Goal: Transaction & Acquisition: Book appointment/travel/reservation

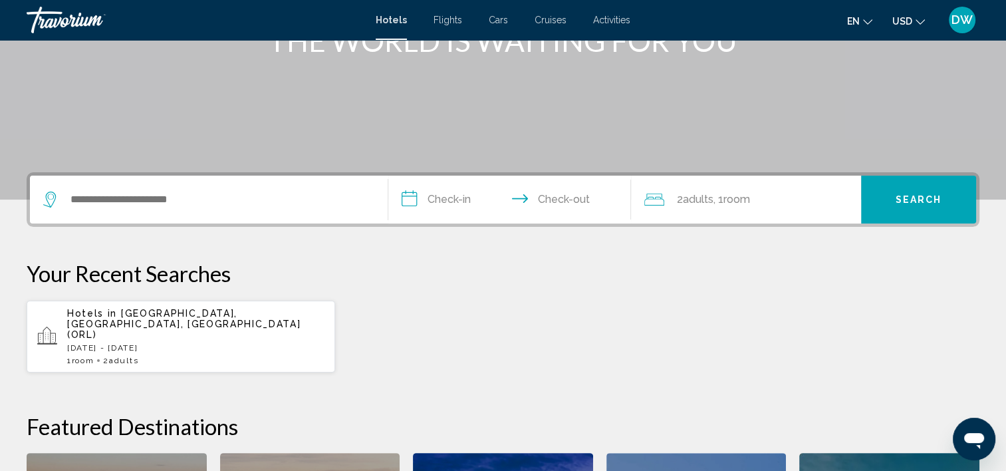
click at [172, 209] on div "Search widget" at bounding box center [208, 199] width 331 height 48
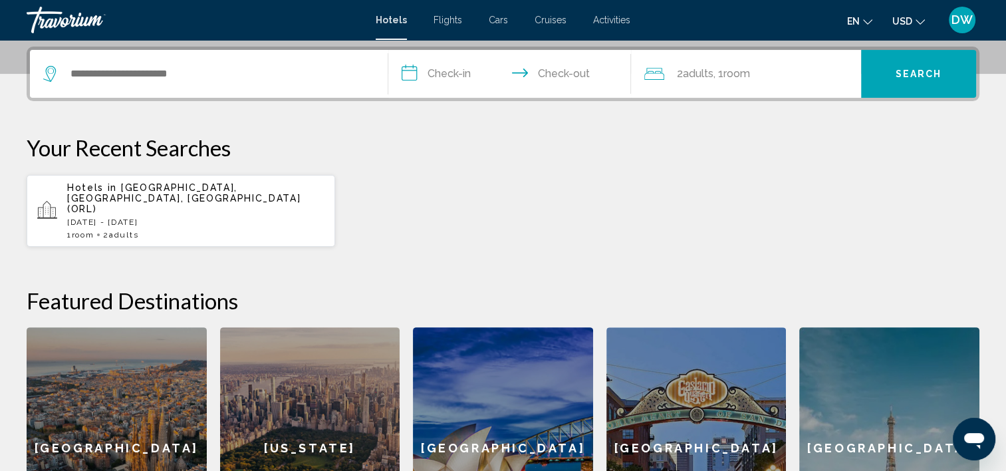
scroll to position [328, 0]
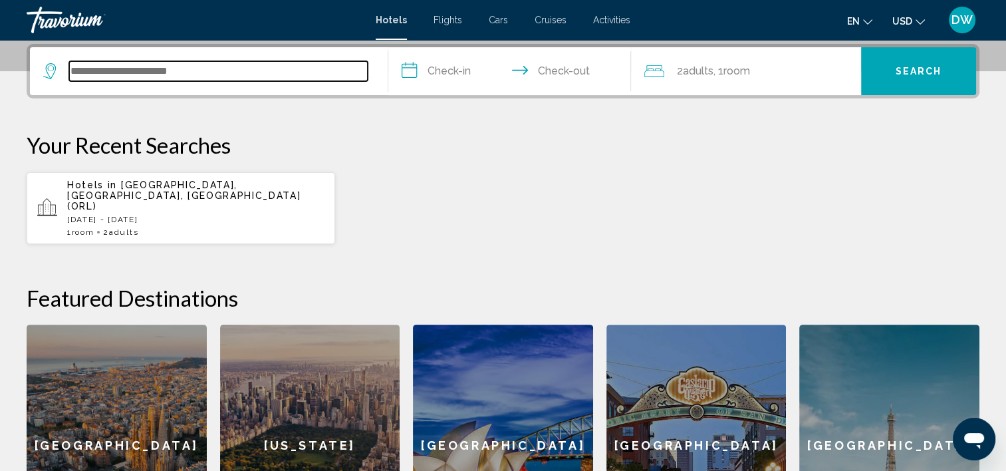
click at [146, 62] on input "Search widget" at bounding box center [218, 71] width 298 height 20
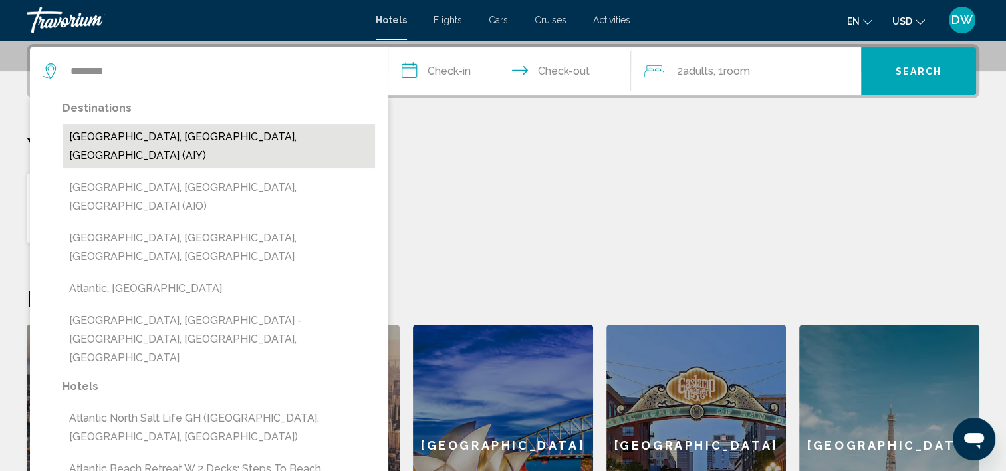
click at [178, 135] on button "[GEOGRAPHIC_DATA], [GEOGRAPHIC_DATA], [GEOGRAPHIC_DATA] (AIY)" at bounding box center [218, 146] width 312 height 44
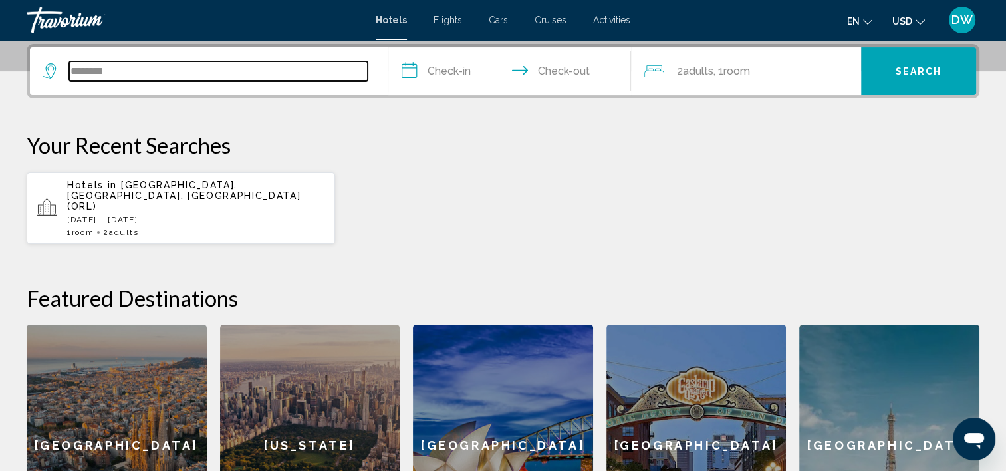
type input "**********"
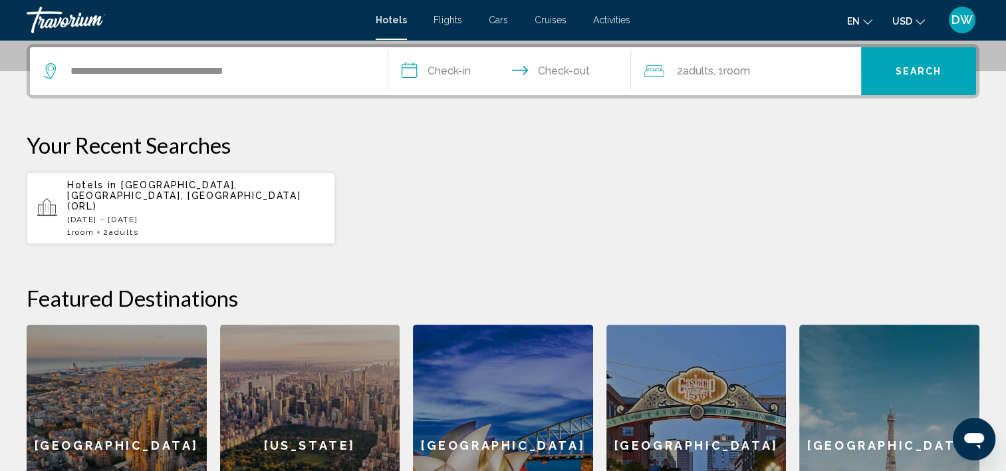
click at [457, 72] on input "**********" at bounding box center [512, 73] width 249 height 52
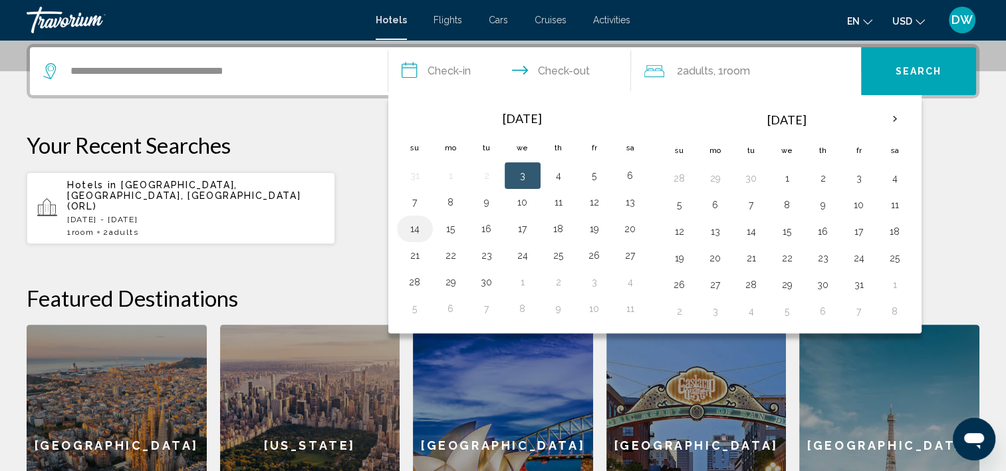
drag, startPoint x: 409, startPoint y: 232, endPoint x: 428, endPoint y: 231, distance: 18.6
click at [428, 231] on td "14" at bounding box center [415, 228] width 36 height 27
click at [415, 229] on button "14" at bounding box center [414, 228] width 21 height 19
click at [478, 229] on button "16" at bounding box center [486, 228] width 21 height 19
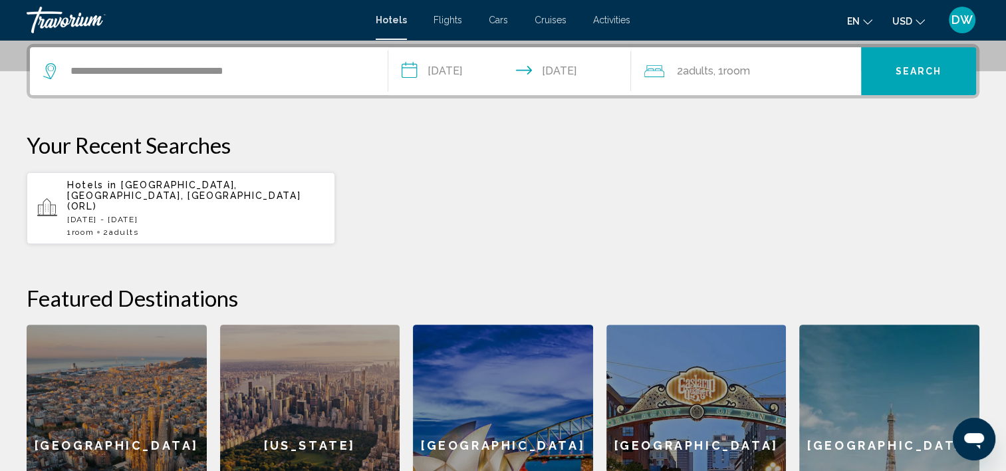
click at [568, 68] on input "**********" at bounding box center [512, 73] width 249 height 52
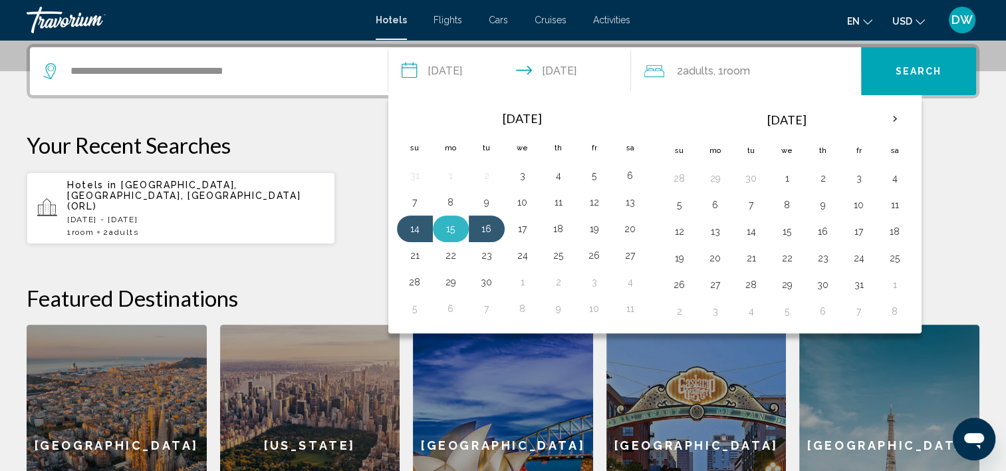
click at [456, 231] on button "15" at bounding box center [450, 228] width 21 height 19
click at [409, 231] on button "14" at bounding box center [414, 228] width 21 height 19
type input "**********"
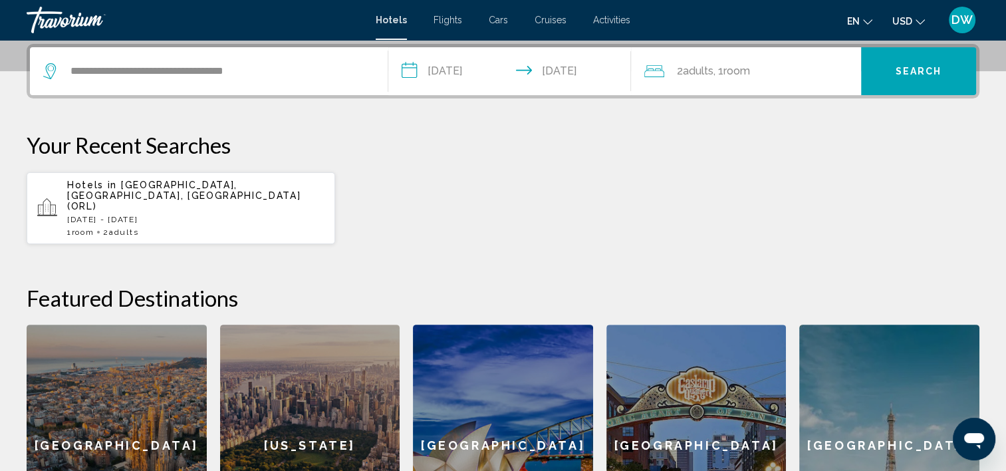
click at [901, 70] on span "Search" at bounding box center [918, 71] width 47 height 11
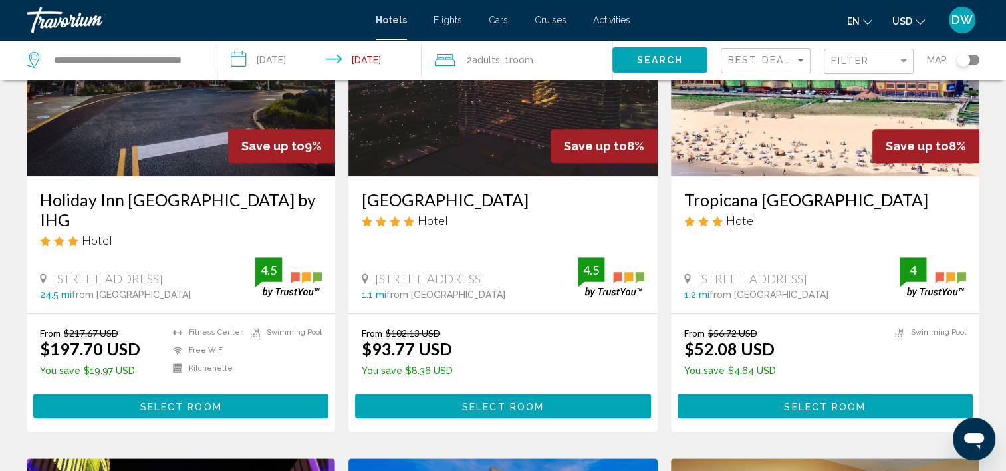
scroll to position [1130, 0]
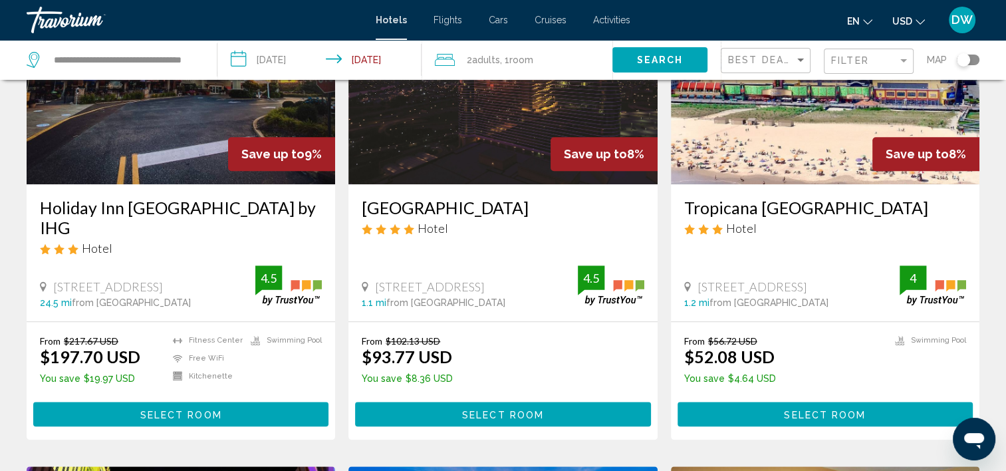
click at [760, 197] on h3 "Tropicana [GEOGRAPHIC_DATA]" at bounding box center [825, 207] width 282 height 20
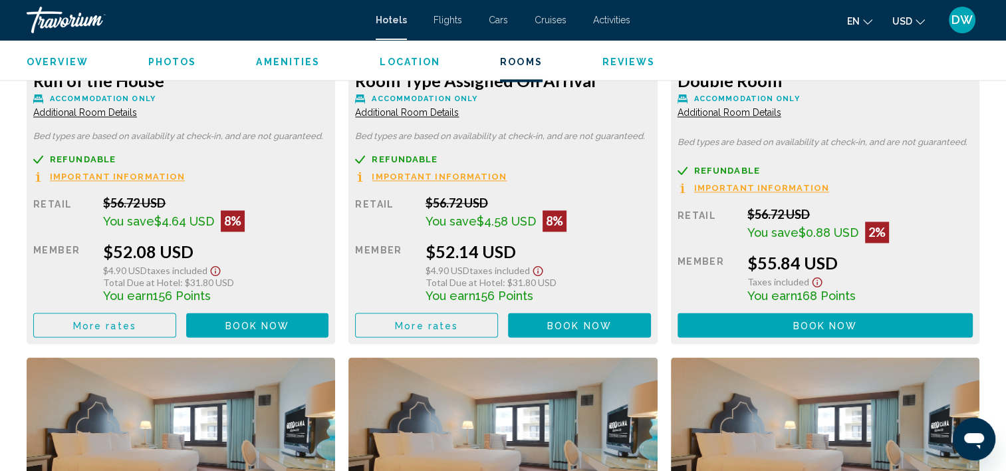
scroll to position [1997, 0]
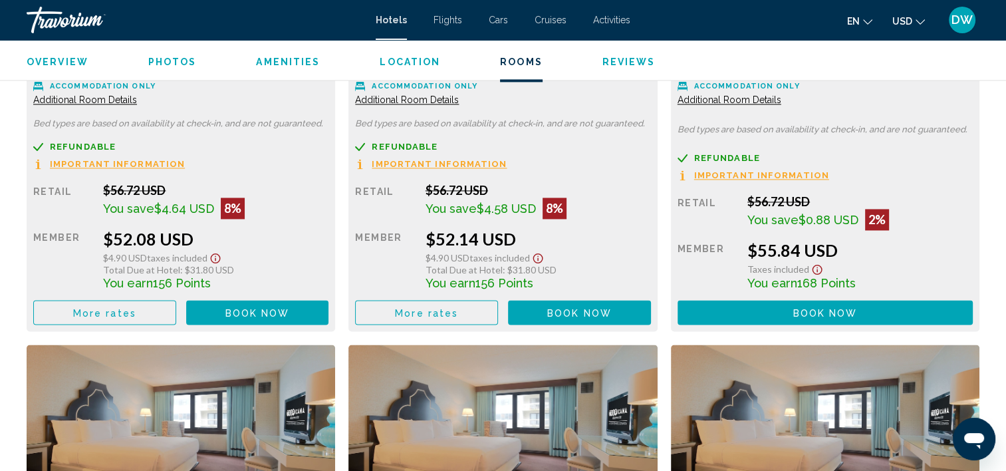
click at [290, 311] on span "Book now" at bounding box center [257, 312] width 64 height 11
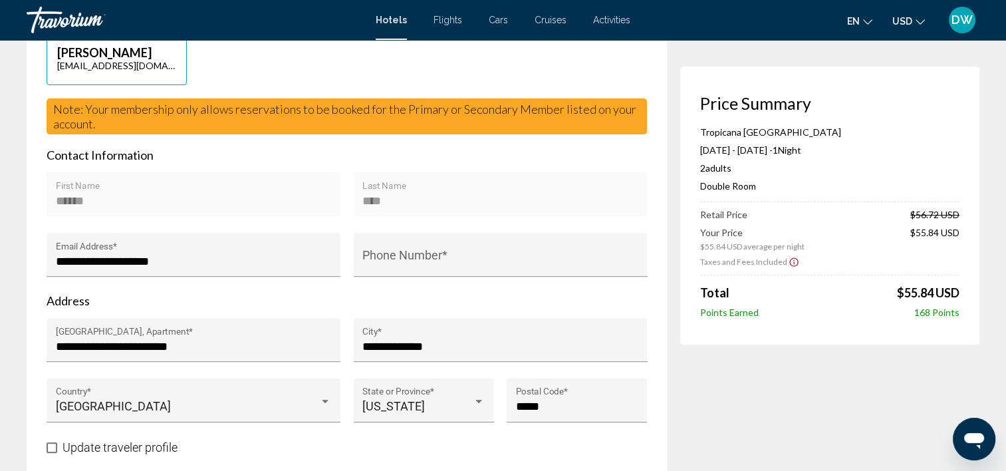
scroll to position [266, 0]
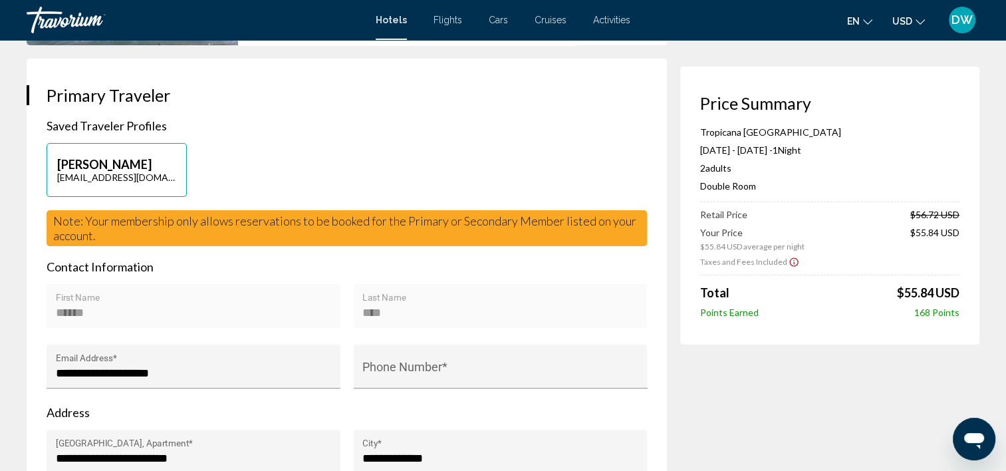
click at [788, 265] on icon "Show Taxes and Fees disclaimer" at bounding box center [793, 262] width 11 height 12
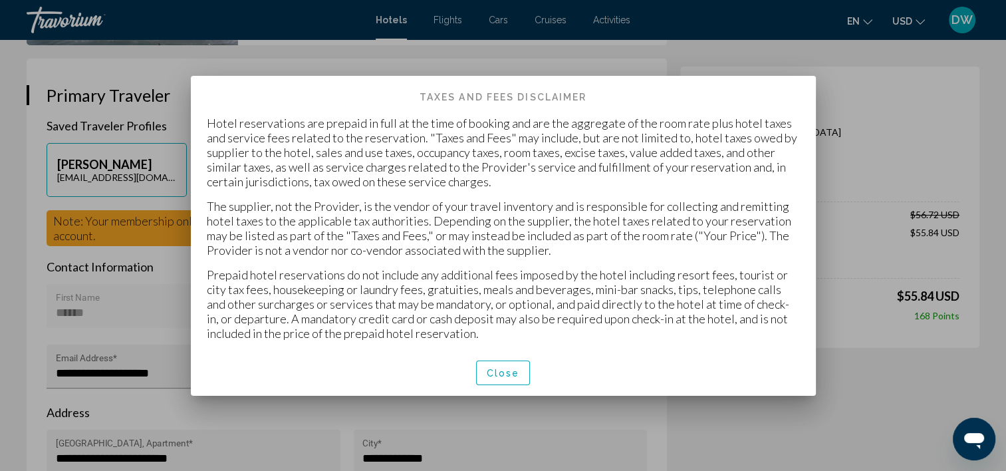
scroll to position [0, 0]
click at [495, 378] on button "Close" at bounding box center [503, 372] width 55 height 25
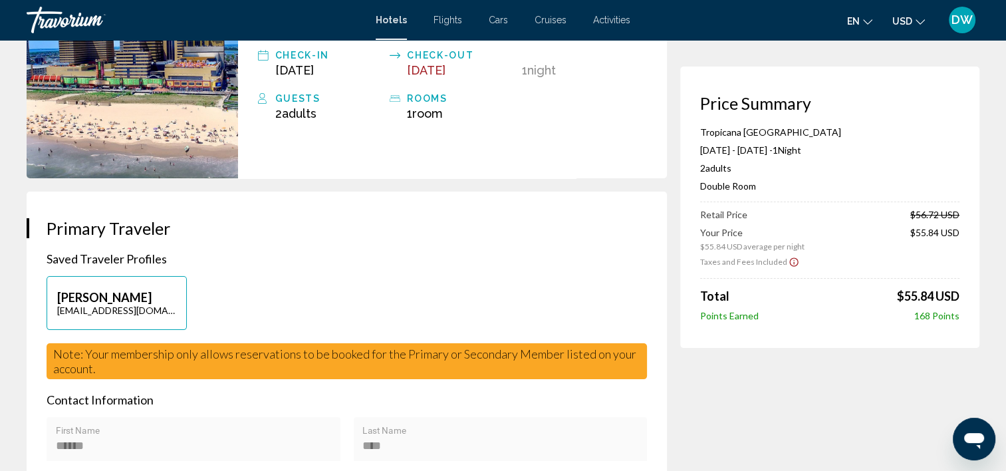
scroll to position [66, 0]
